Goal: Find specific page/section: Find specific page/section

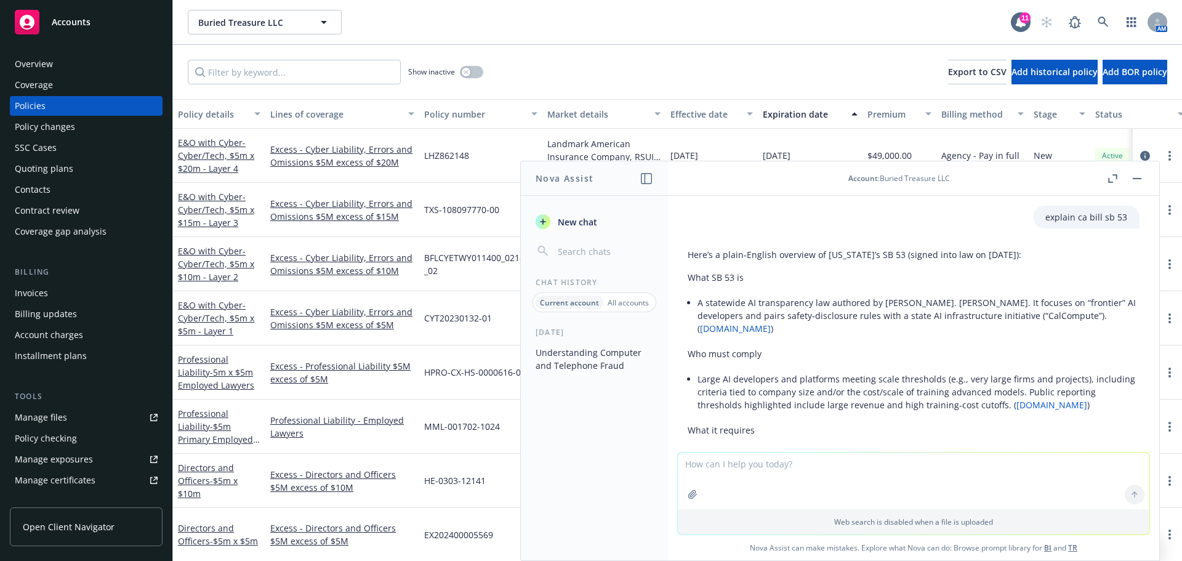
scroll to position [3303, 0]
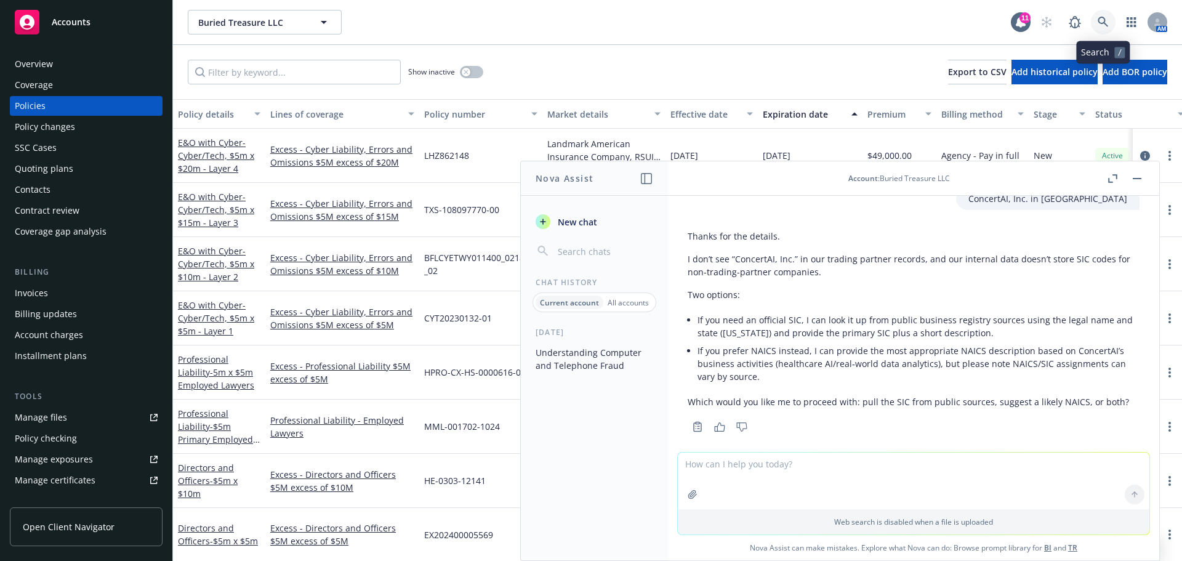
click at [1107, 23] on icon at bounding box center [1102, 22] width 11 height 11
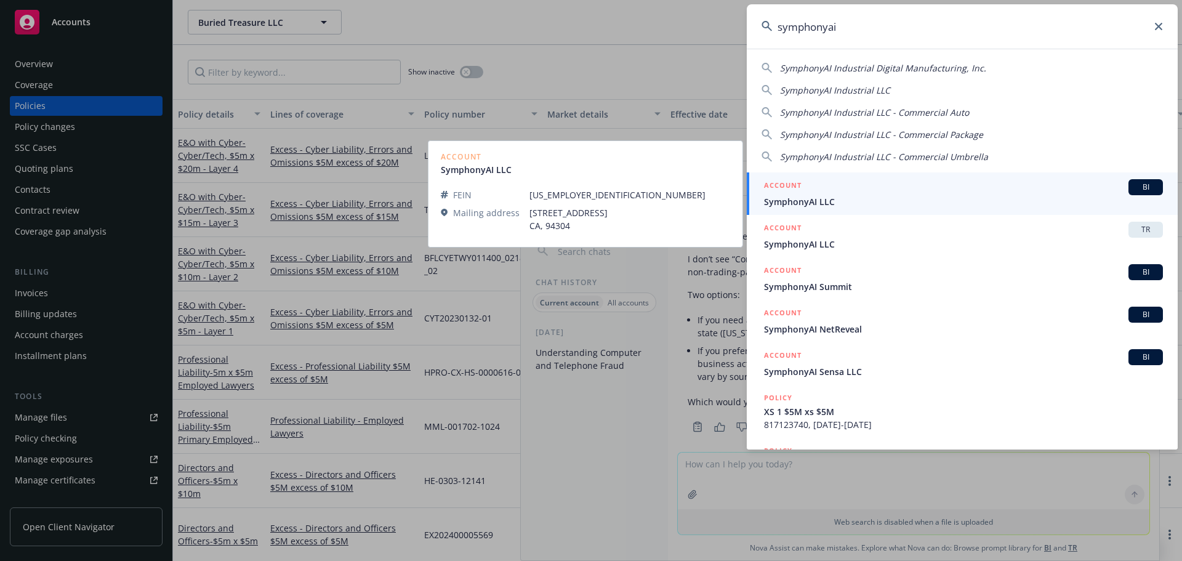
type input "symphonyai"
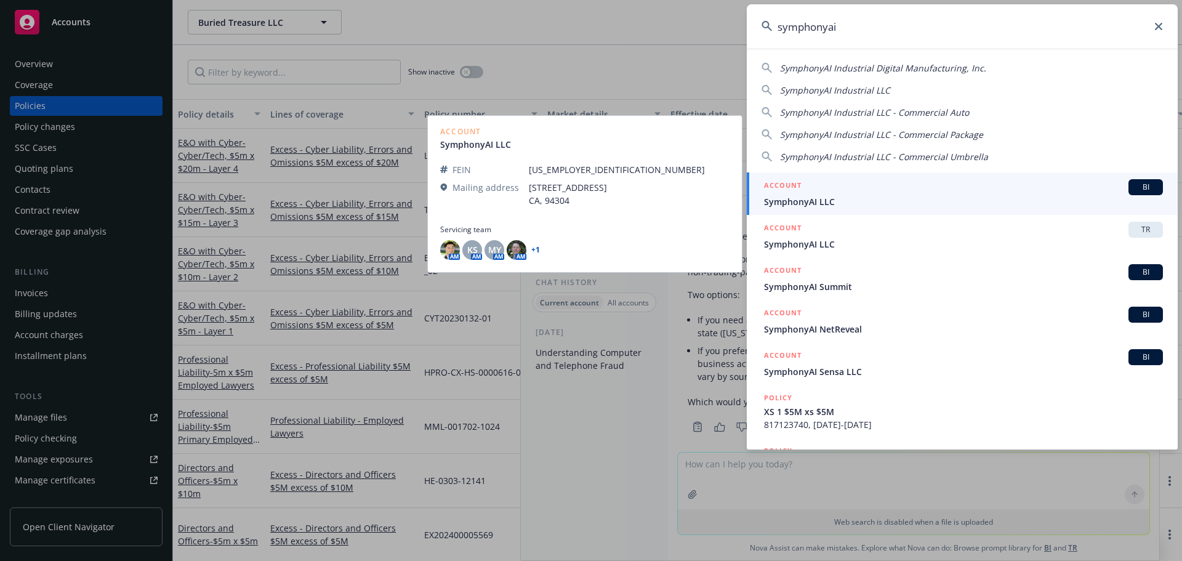
click at [951, 182] on div "ACCOUNT BI" at bounding box center [963, 187] width 399 height 16
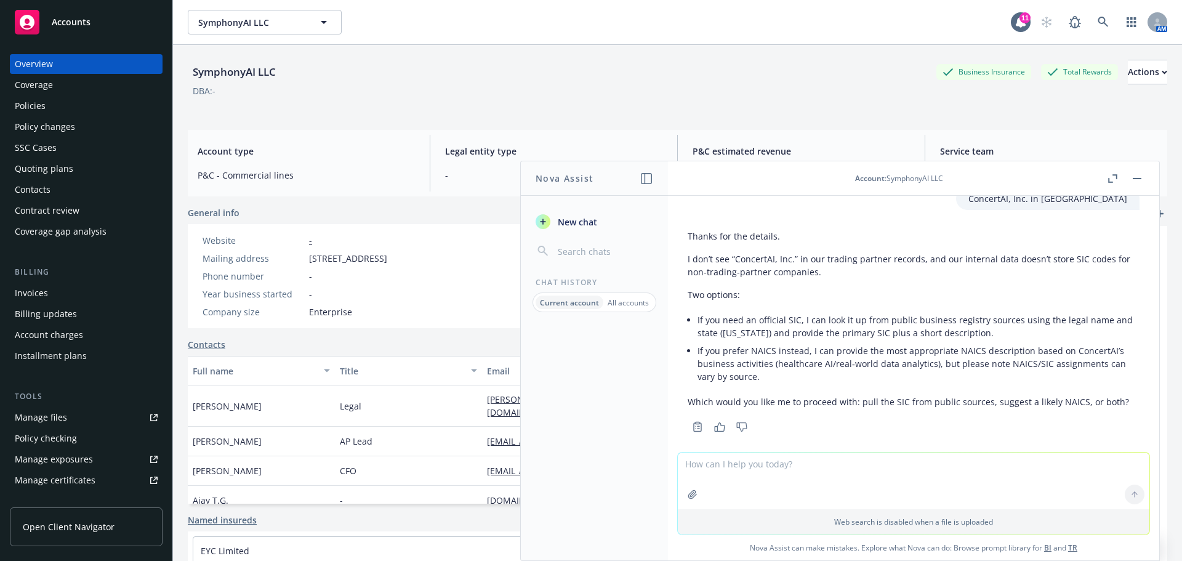
click at [1142, 179] on button "button" at bounding box center [1136, 178] width 15 height 15
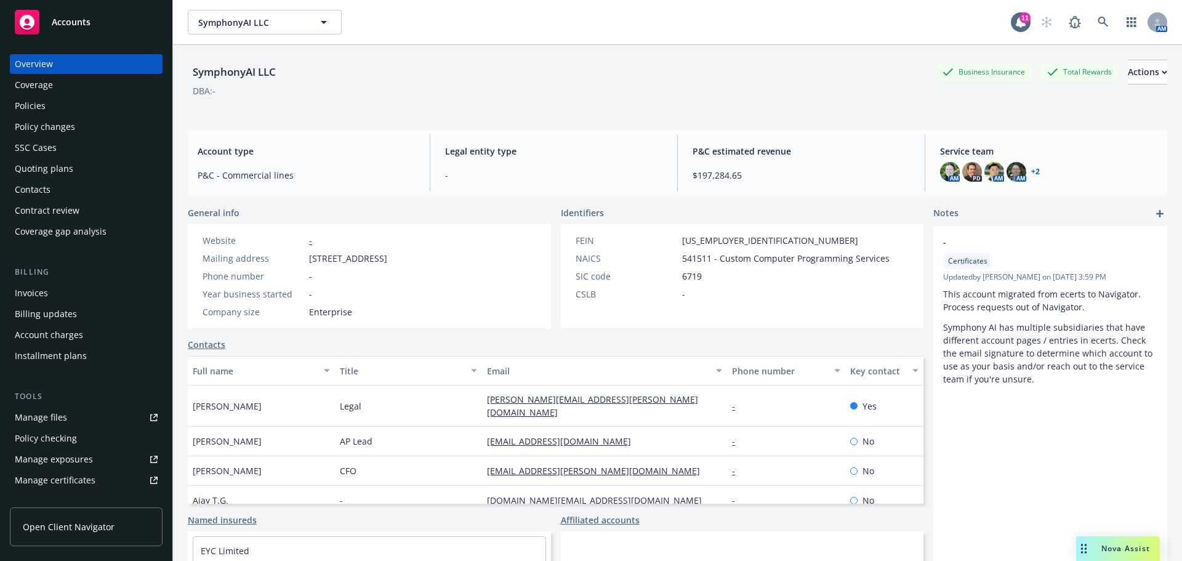
click at [28, 107] on div "Policies" at bounding box center [30, 106] width 31 height 20
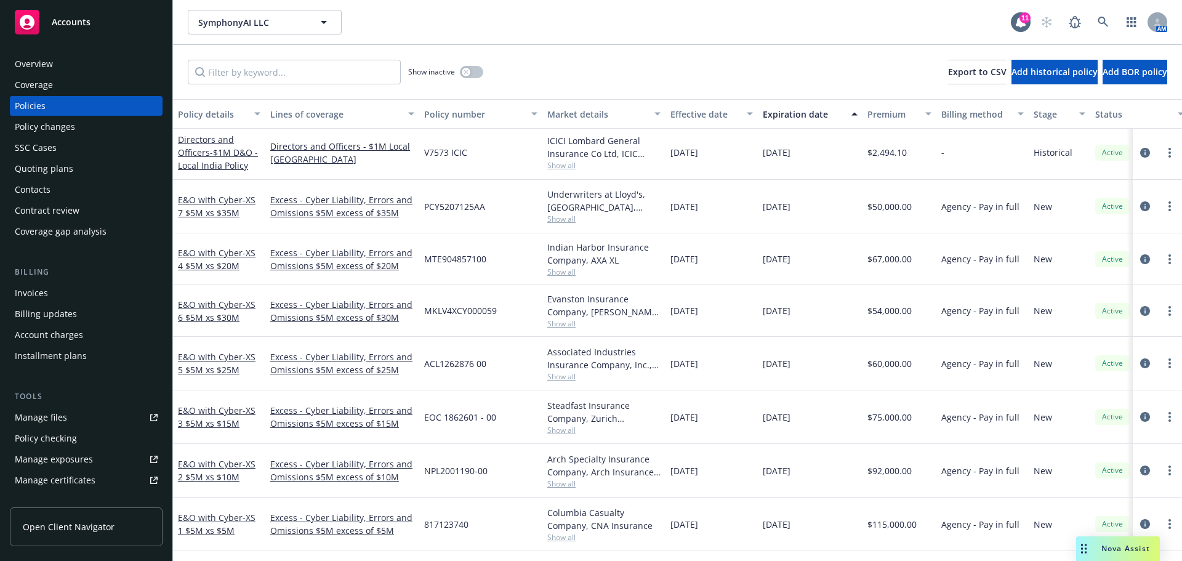
scroll to position [168, 0]
